Goal: Information Seeking & Learning: Learn about a topic

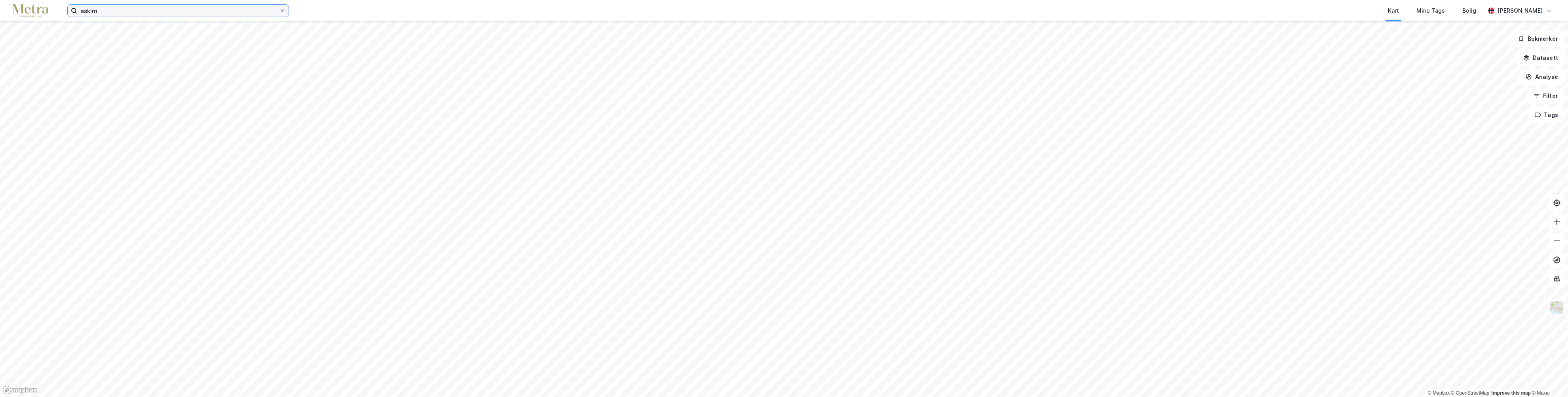
click at [96, 13] on input "askim" at bounding box center [178, 11] width 202 height 12
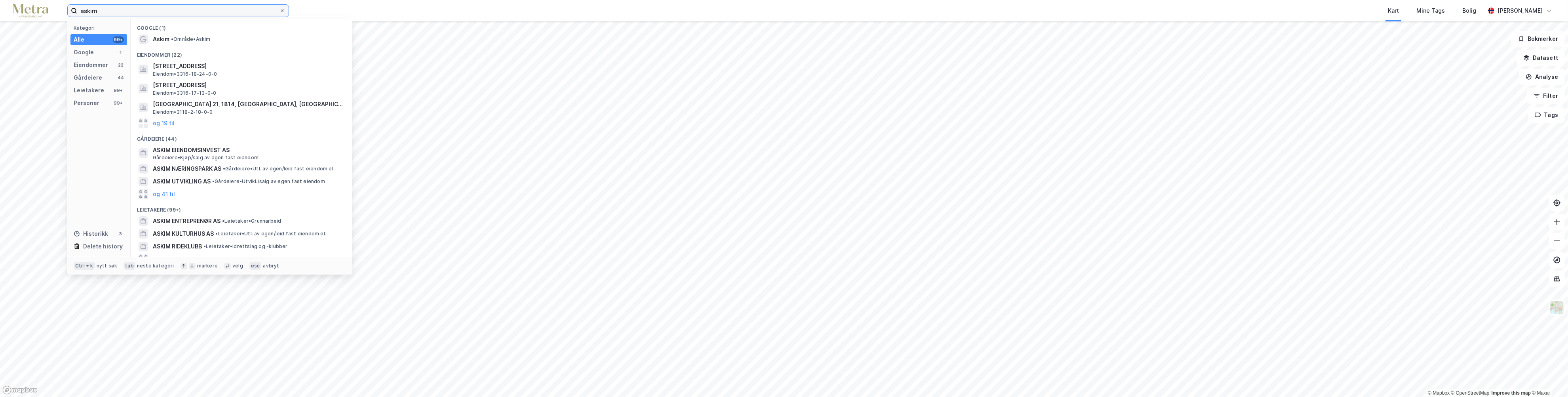
click at [96, 13] on input "askim" at bounding box center [178, 11] width 202 height 12
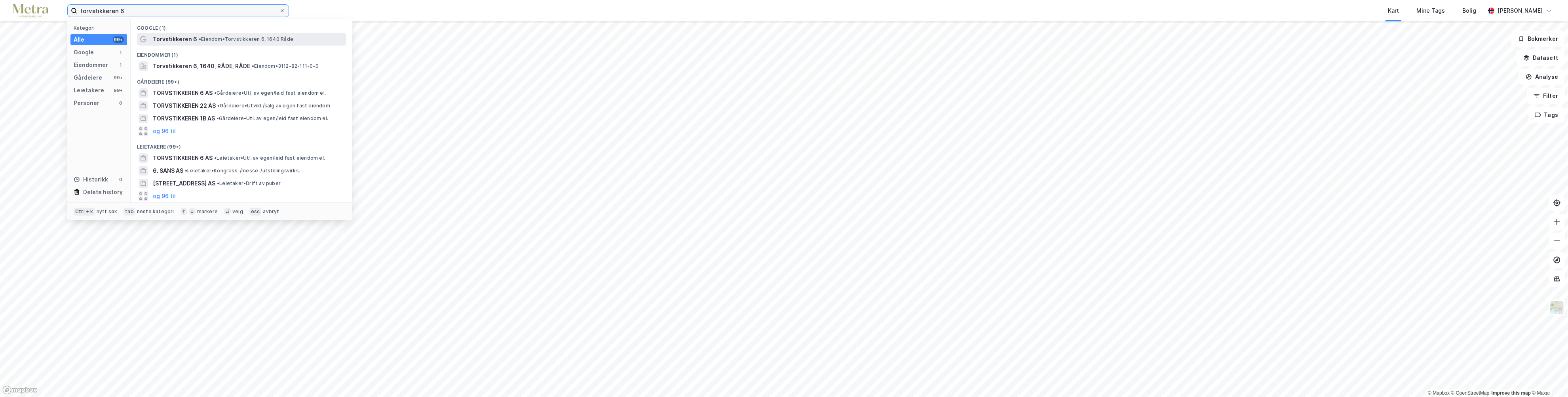
type input "torvstikkeren 6"
click at [185, 33] on div "Torvstikkeren 6 • [PERSON_NAME] 6, 1640 Råde" at bounding box center [241, 39] width 209 height 13
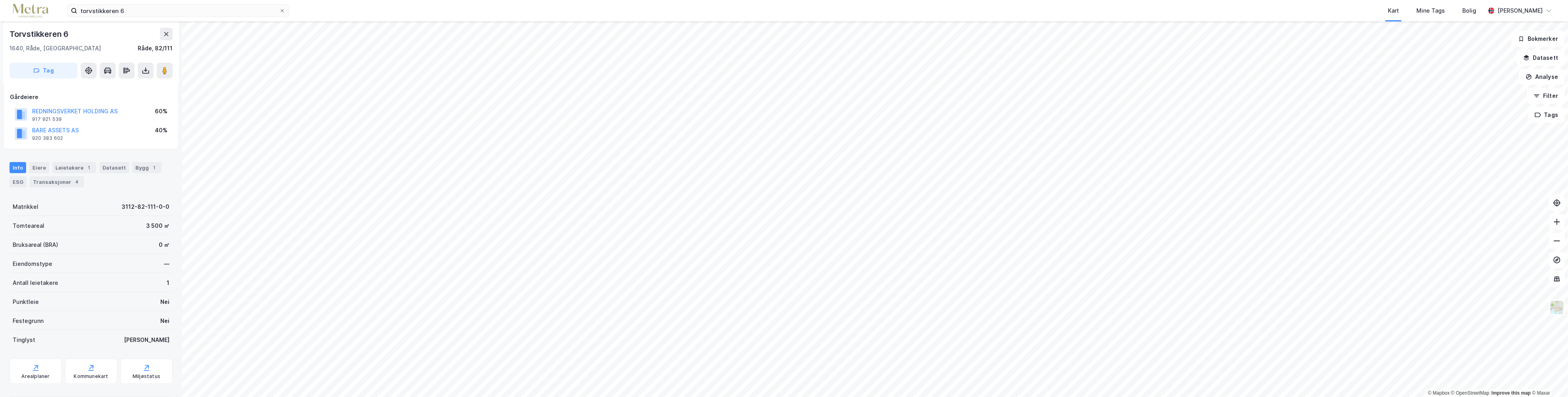
scroll to position [52, 0]
click at [61, 156] on div "Leietakere 1" at bounding box center [74, 155] width 44 height 11
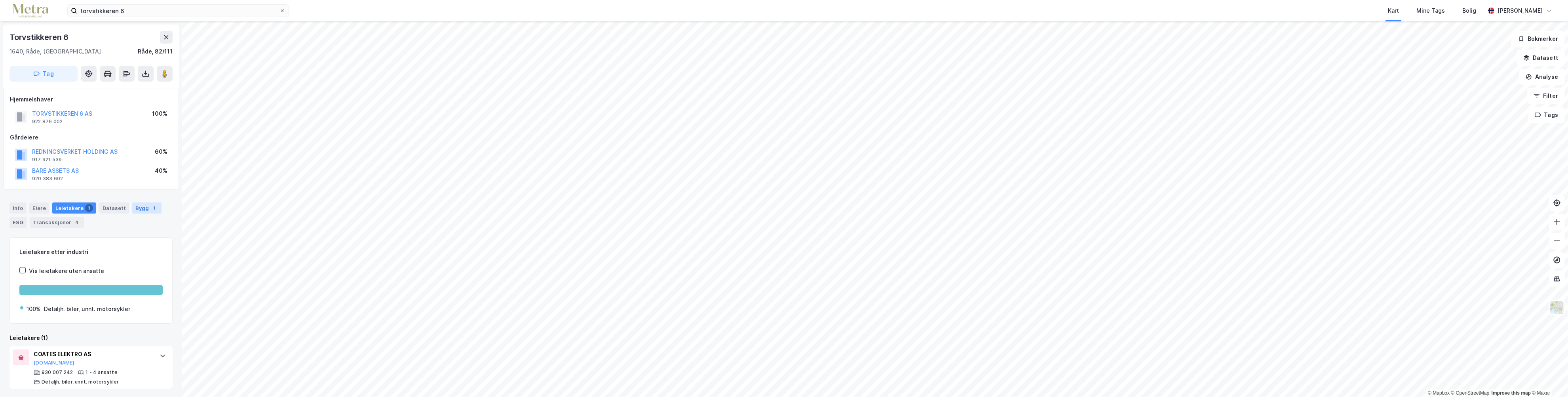
click at [141, 208] on div "Bygg 1" at bounding box center [147, 208] width 29 height 11
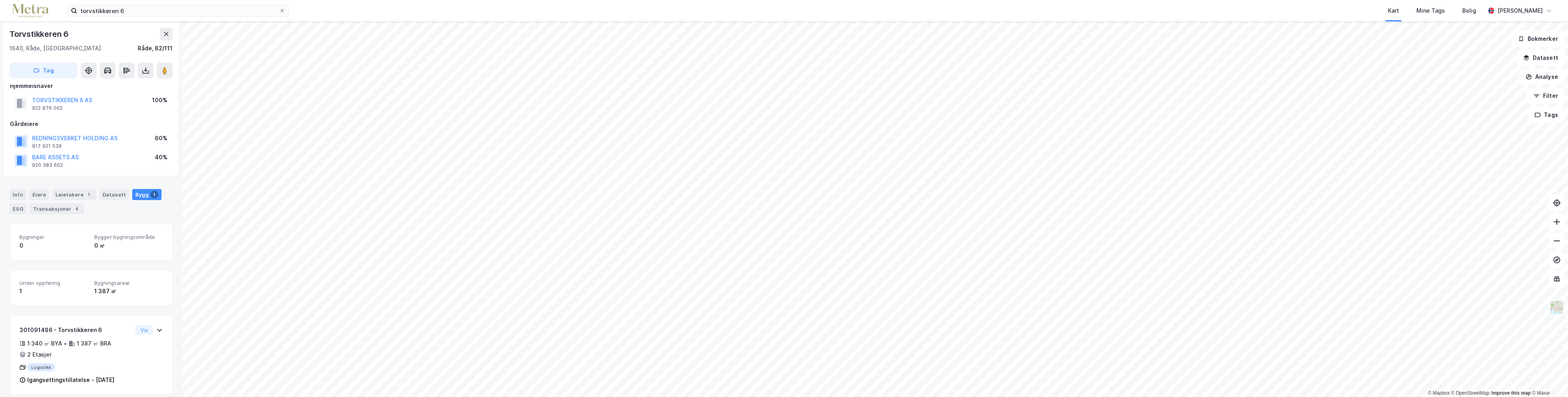
scroll to position [19, 0]
click at [20, 200] on div "ESG" at bounding box center [18, 203] width 17 height 11
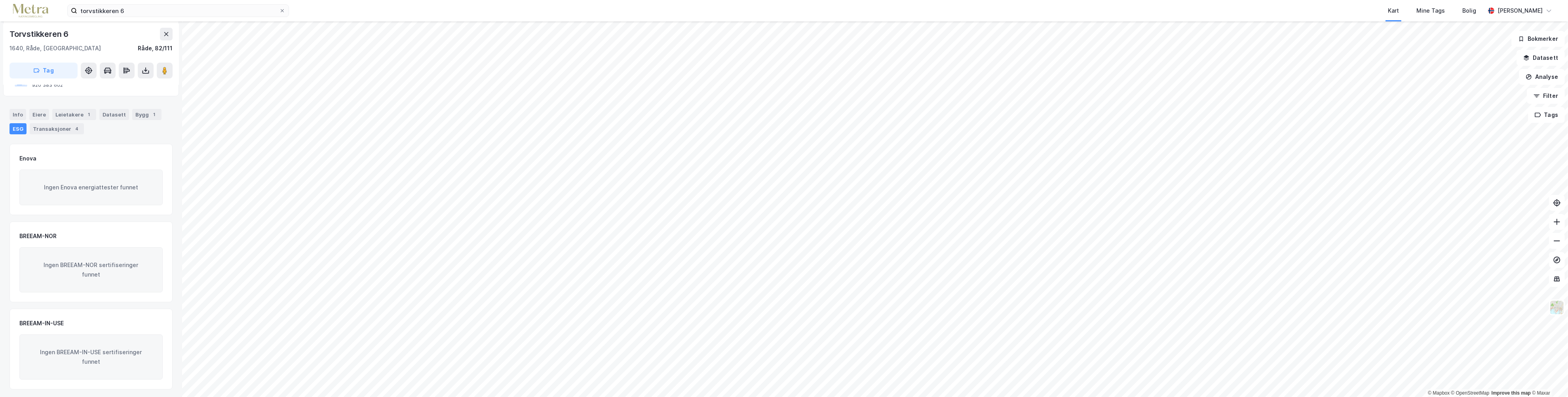
scroll to position [94, 0]
click at [61, 126] on div "Transaksjoner 4" at bounding box center [57, 128] width 54 height 11
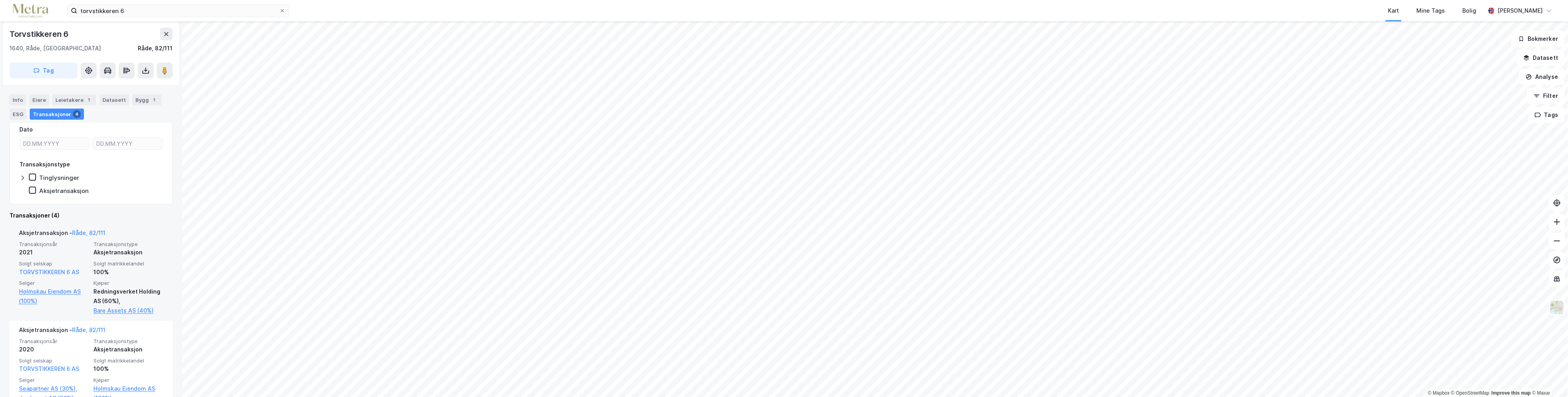
scroll to position [158, 0]
